Goal: Information Seeking & Learning: Find specific fact

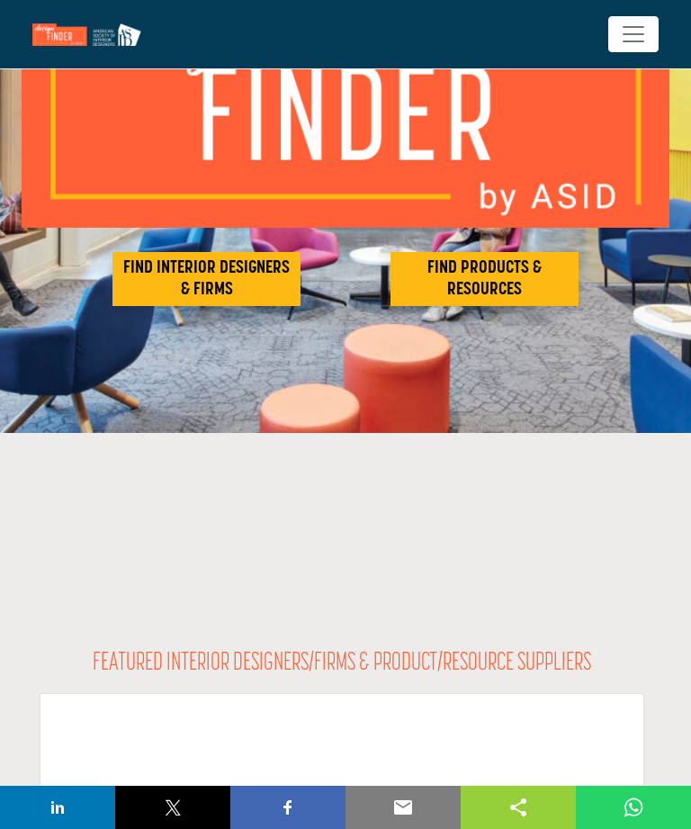
scroll to position [208, 0]
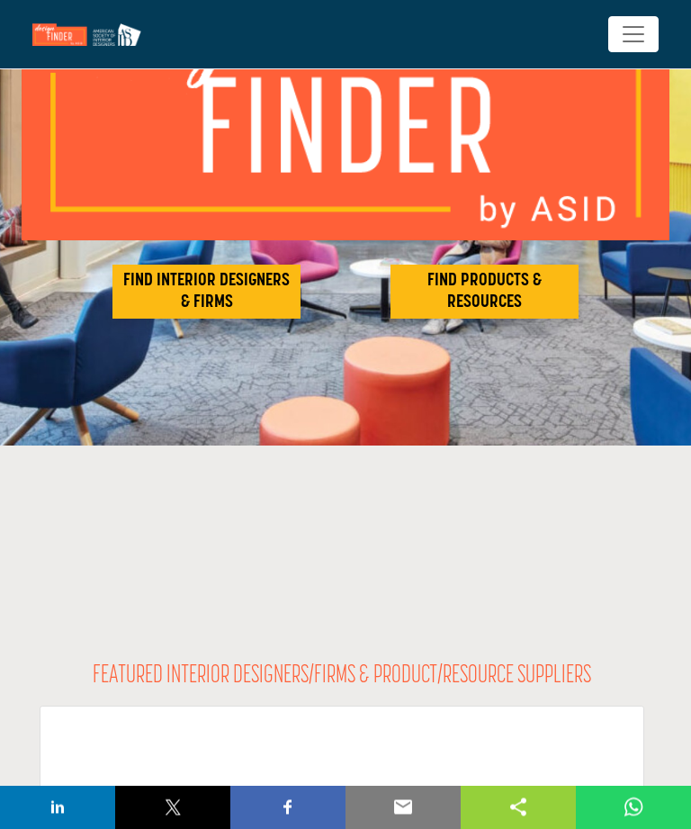
click at [209, 290] on h2 "FIND INTERIOR DESIGNERS & FIRMS" at bounding box center [206, 292] width 177 height 43
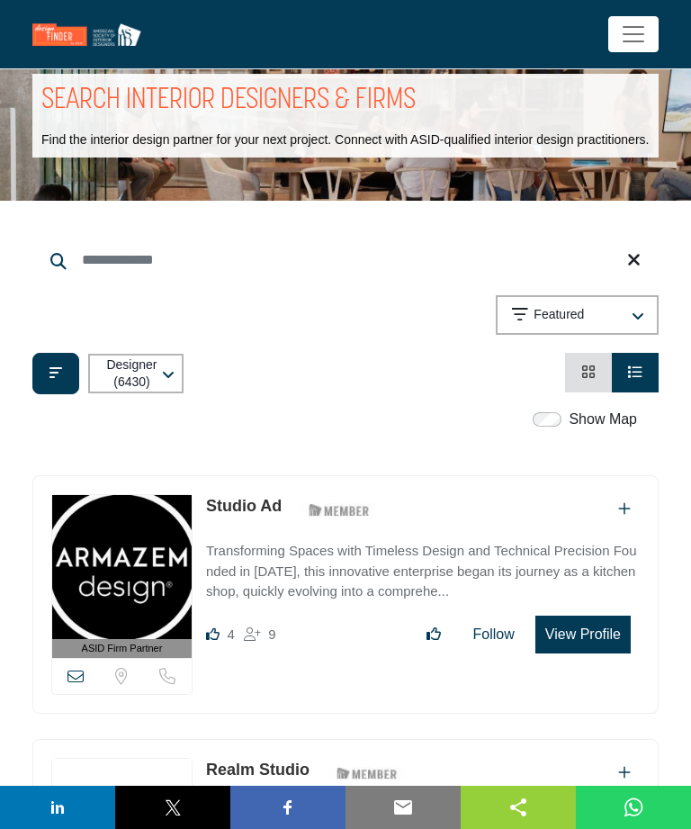
scroll to position [38, 0]
click at [116, 276] on input "Search Keyword" at bounding box center [345, 260] width 626 height 43
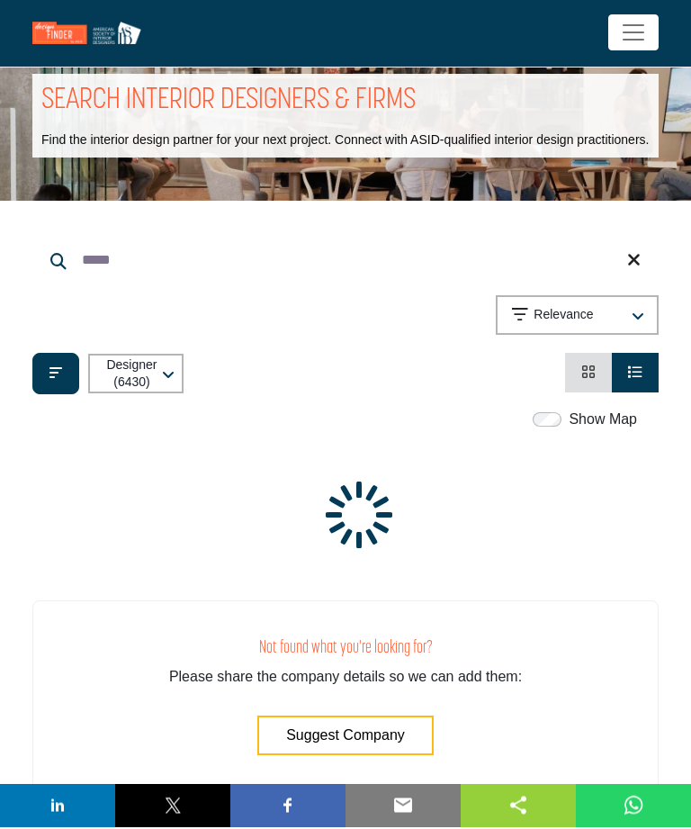
scroll to position [35, 0]
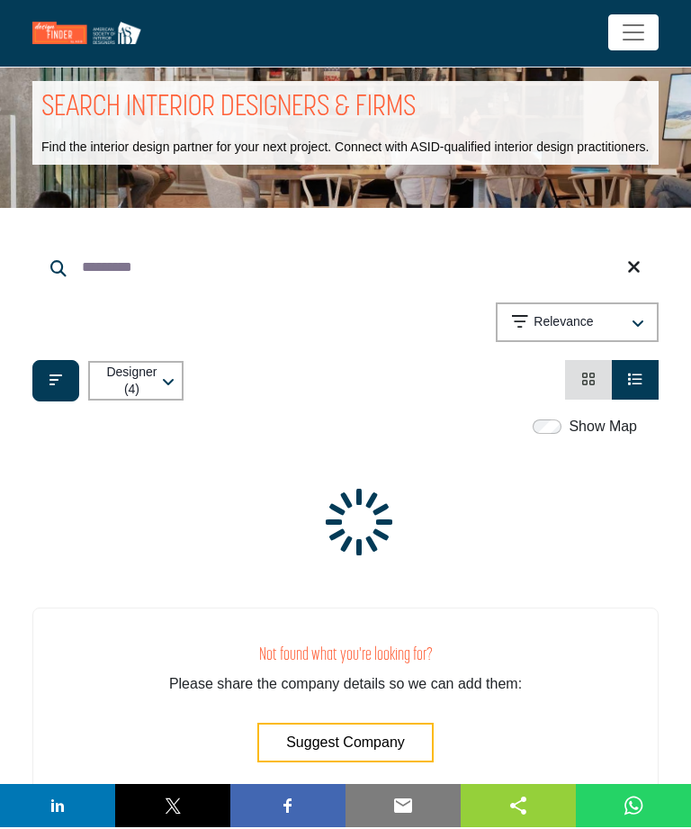
scroll to position [29, 0]
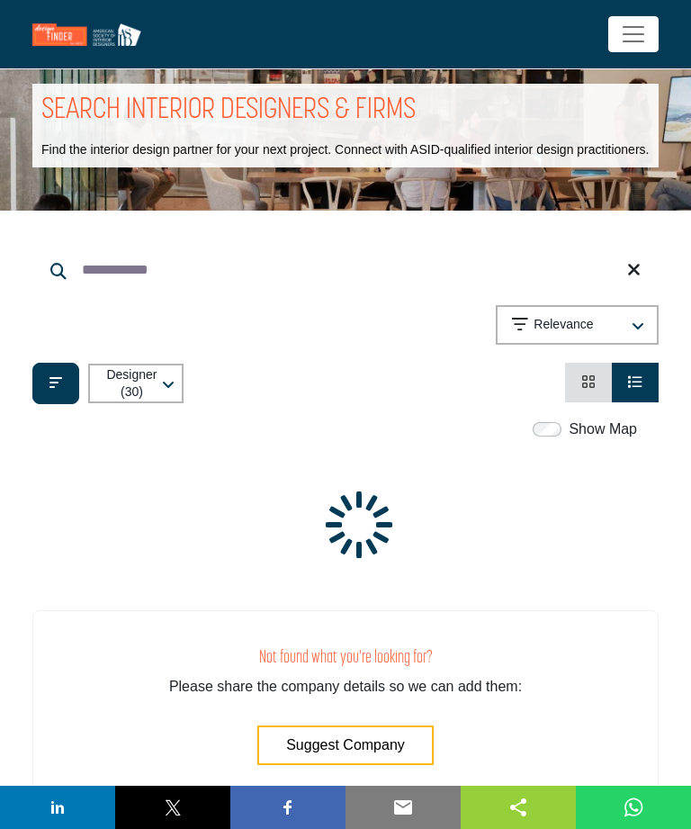
scroll to position [28, 0]
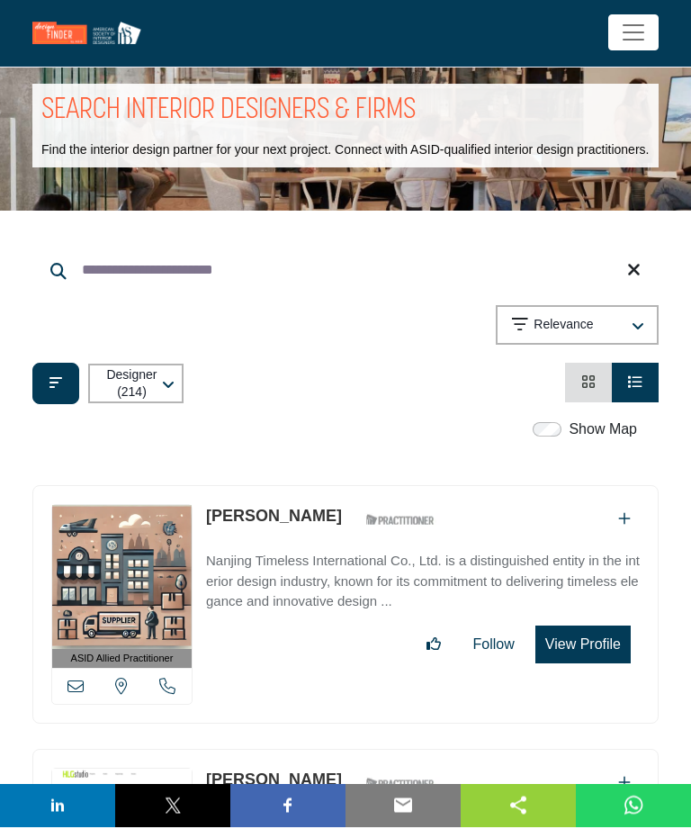
scroll to position [16, 0]
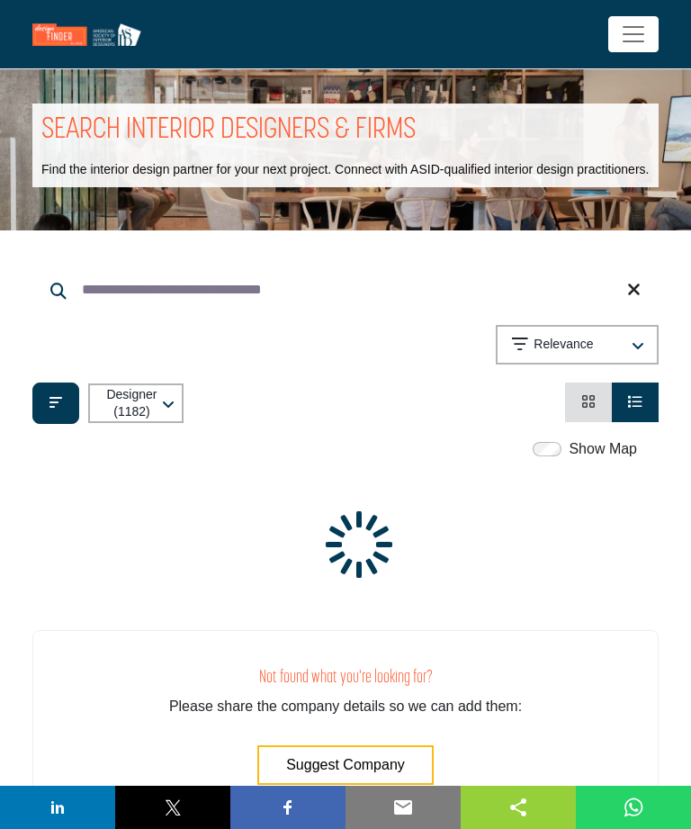
scroll to position [8, 0]
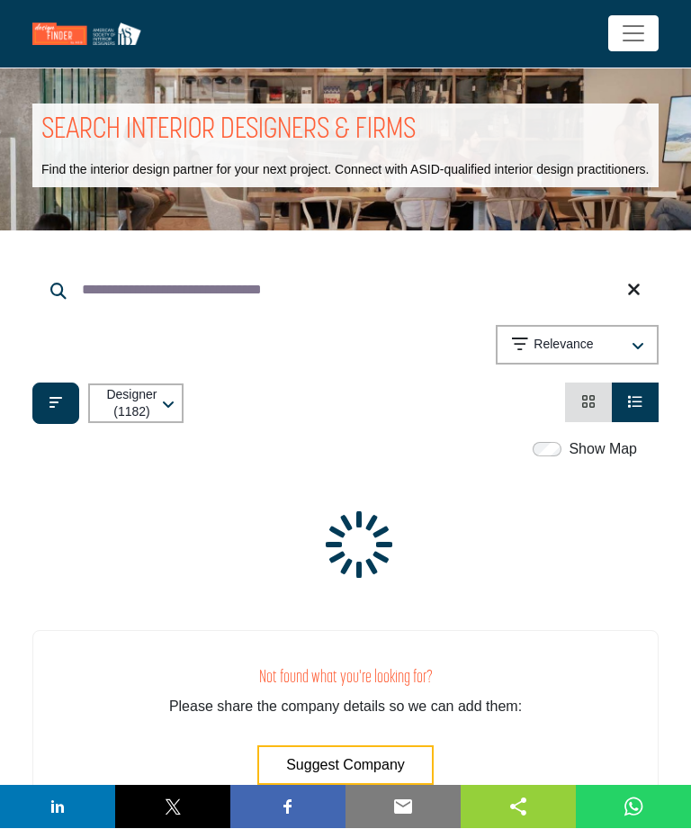
type input "**********"
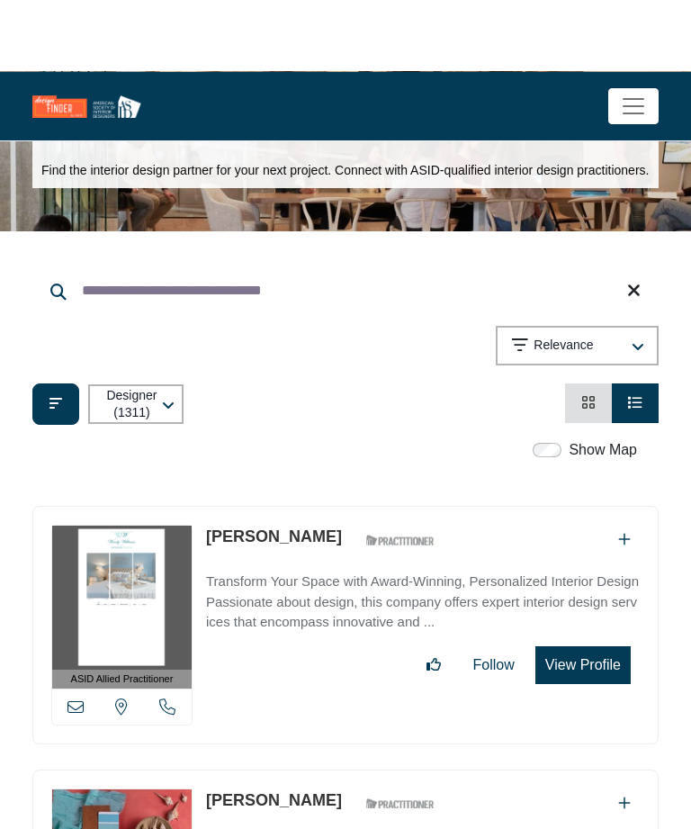
scroll to position [0, 0]
